Goal: Find specific page/section: Find specific page/section

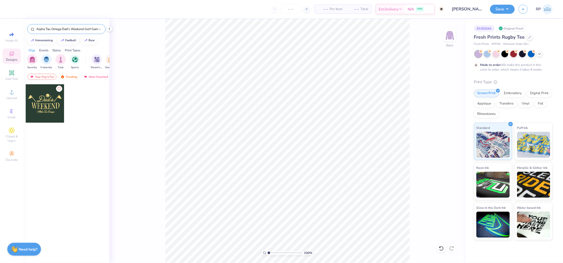
click at [79, 30] on input "Alpha Tau Omega Dad's Weekend Golf Game Dad's Day Sweater" at bounding box center [67, 28] width 63 height 5
drag, startPoint x: 0, startPoint y: 0, endPoint x: 79, endPoint y: 30, distance: 84.7
click at [79, 30] on input "Alpha Tau Omega Dad's Weekend Golf Game Dad's Day Sweater" at bounding box center [67, 28] width 63 height 5
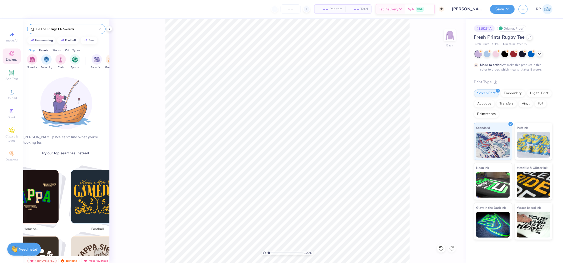
type input "Be The Change PR Sweater"
drag, startPoint x: 37, startPoint y: 27, endPoint x: 47, endPoint y: 31, distance: 11.2
click at [37, 27] on input "Be The Change PR Sweater" at bounding box center [67, 28] width 63 height 5
